Goal: Navigation & Orientation: Understand site structure

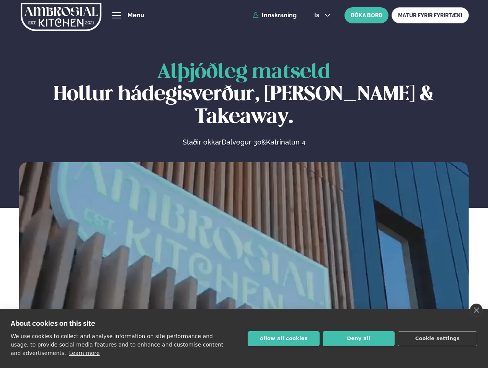
click at [477, 310] on link "close" at bounding box center [476, 309] width 13 height 13
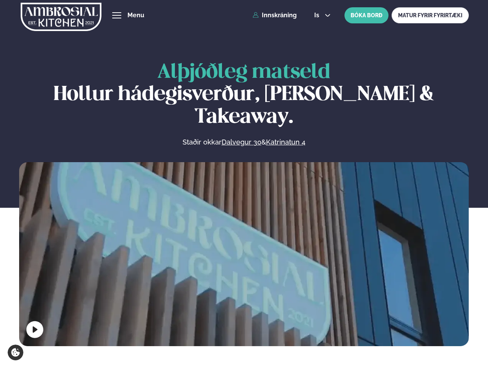
click at [117, 15] on span "hamburger" at bounding box center [116, 15] width 7 height 7
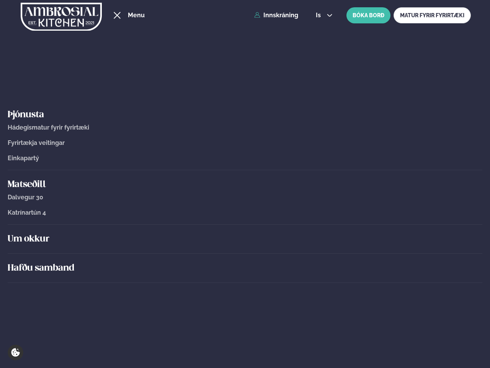
click at [322, 15] on span "is" at bounding box center [319, 15] width 7 height 6
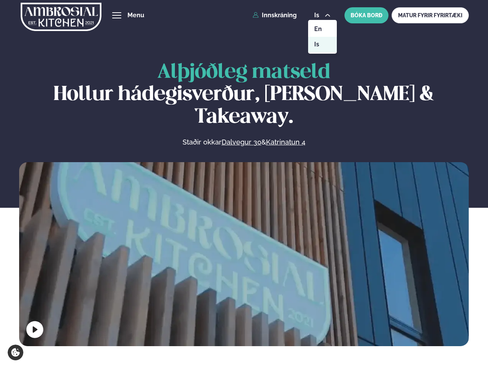
click at [244, 252] on video at bounding box center [244, 274] width 450 height 225
